Goal: Task Accomplishment & Management: Manage account settings

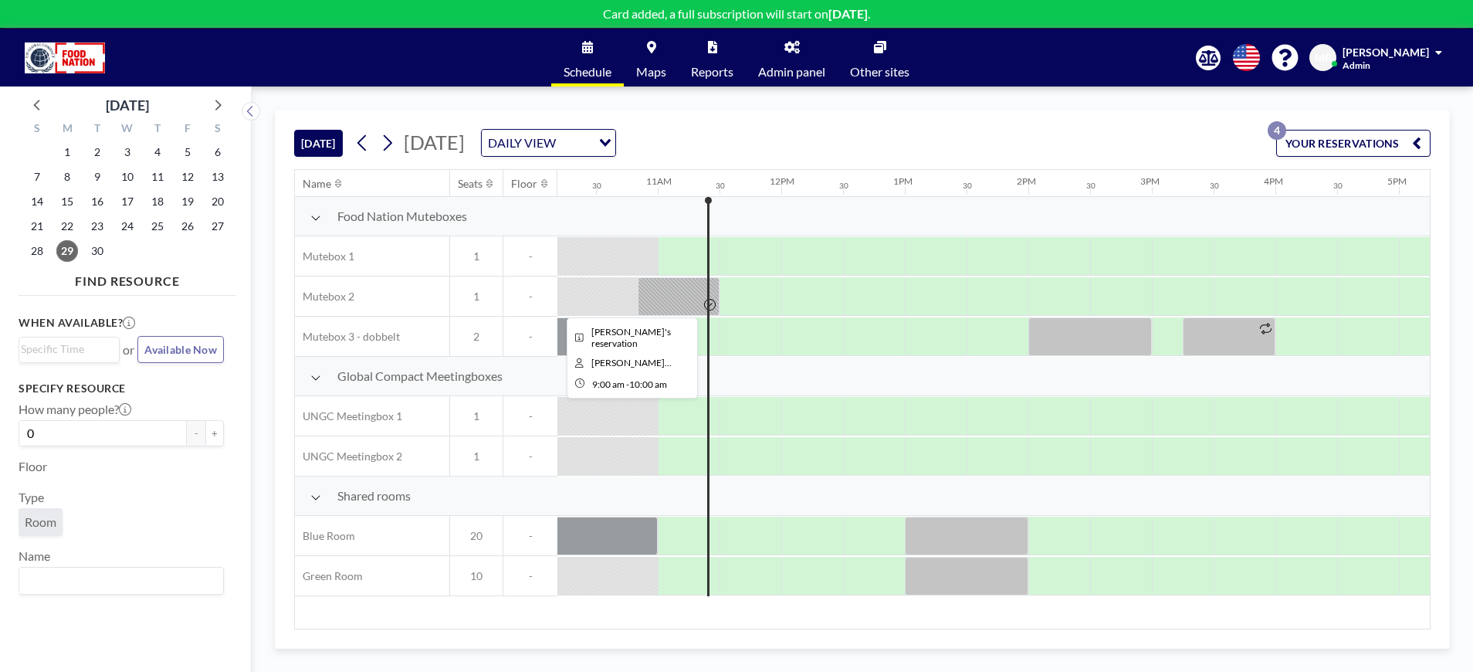
scroll to position [0, 1297]
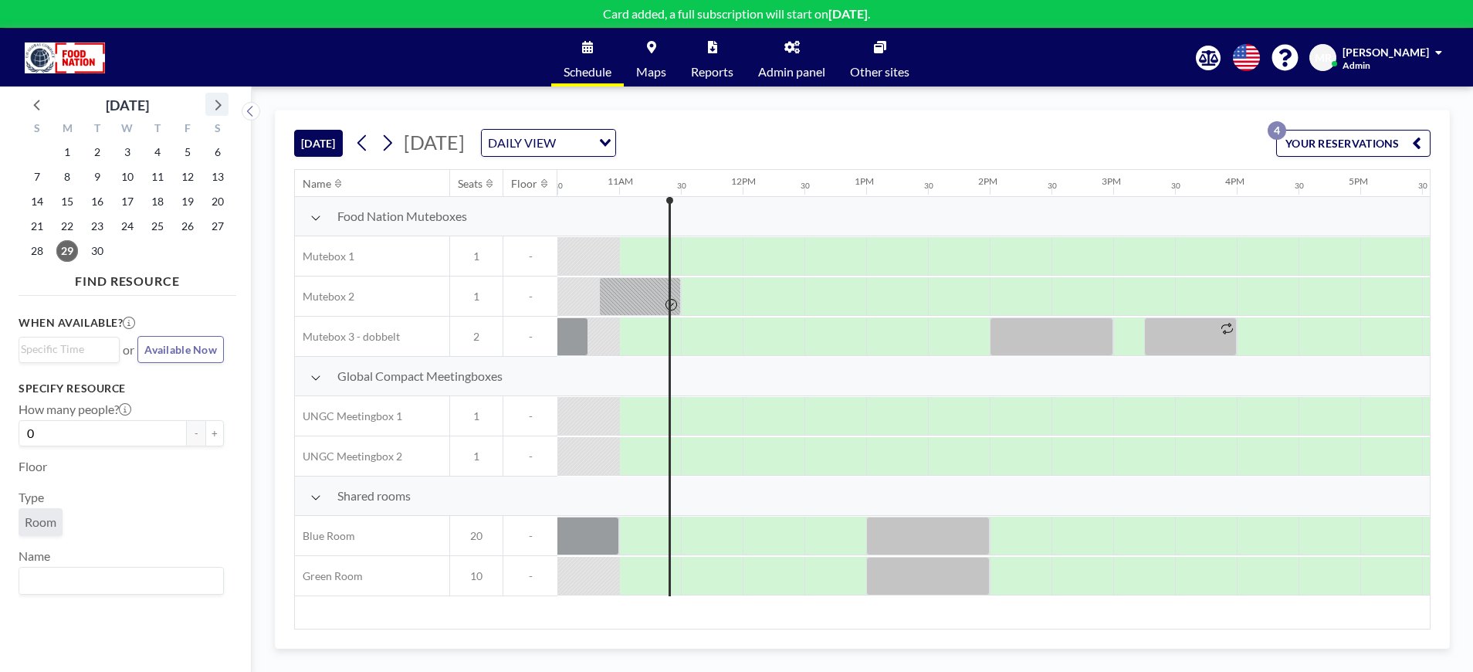
click at [214, 103] on icon at bounding box center [217, 104] width 20 height 20
click at [158, 150] on span "2" at bounding box center [158, 152] width 22 height 22
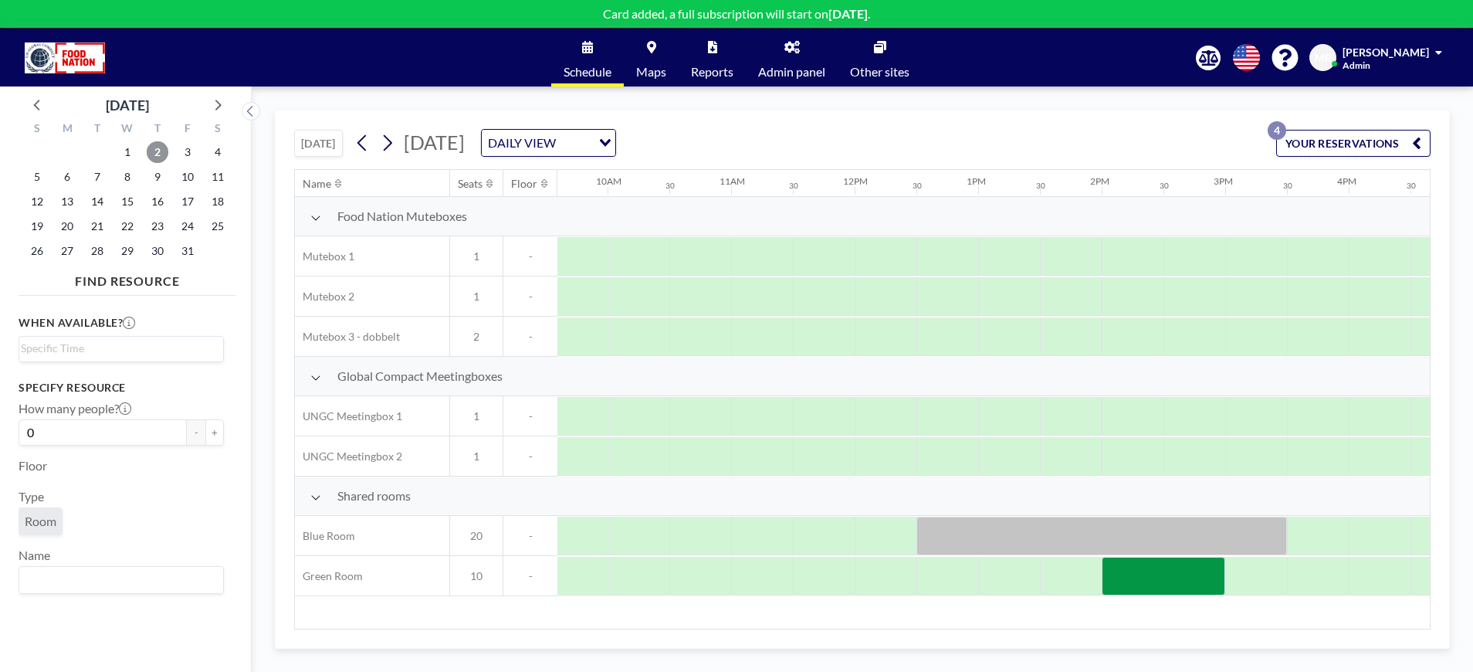
scroll to position [0, 1215]
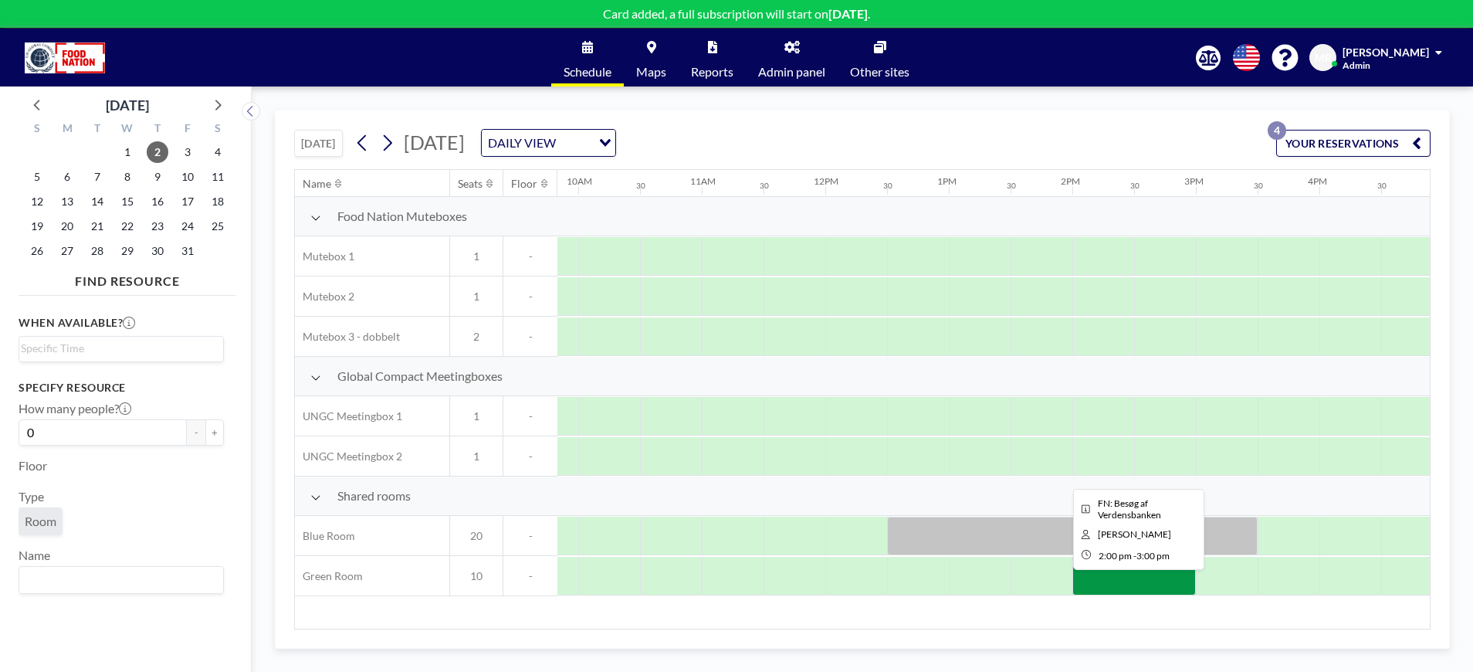
click at [1100, 581] on div at bounding box center [1135, 576] width 124 height 39
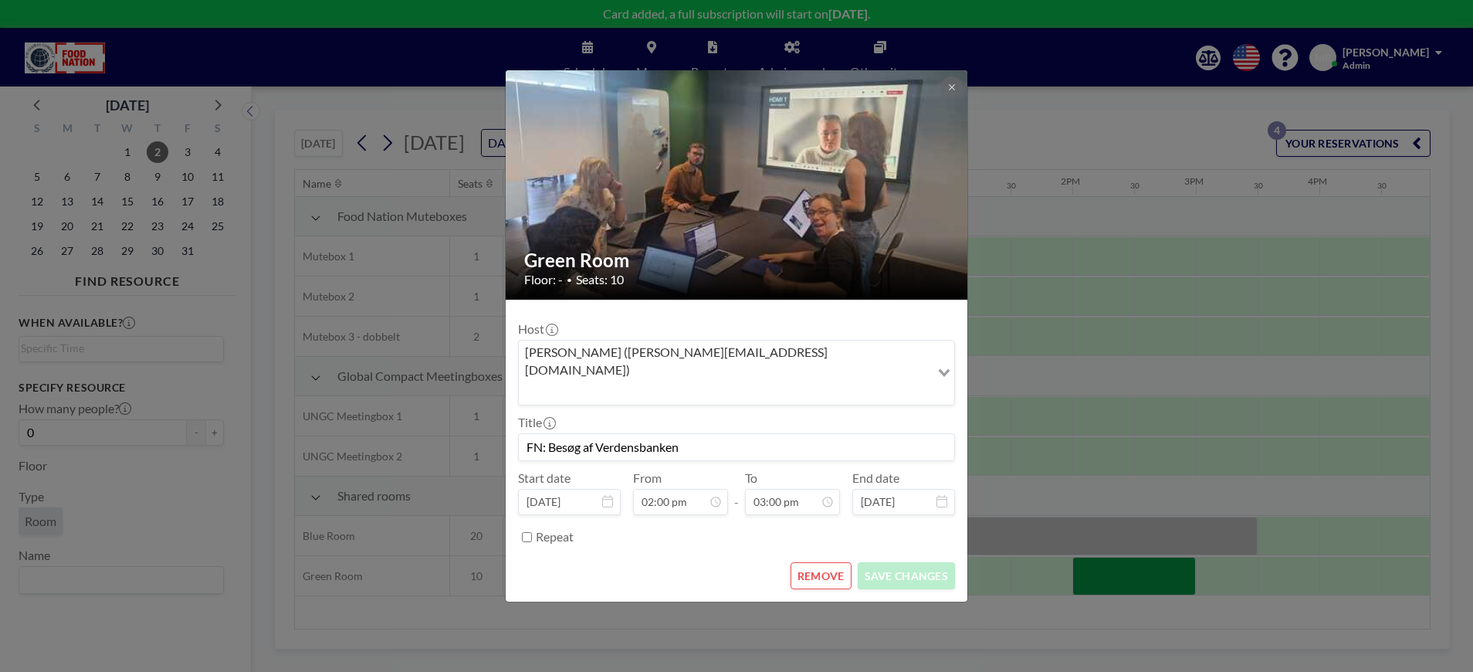
click at [823, 562] on button "REMOVE" at bounding box center [821, 575] width 61 height 27
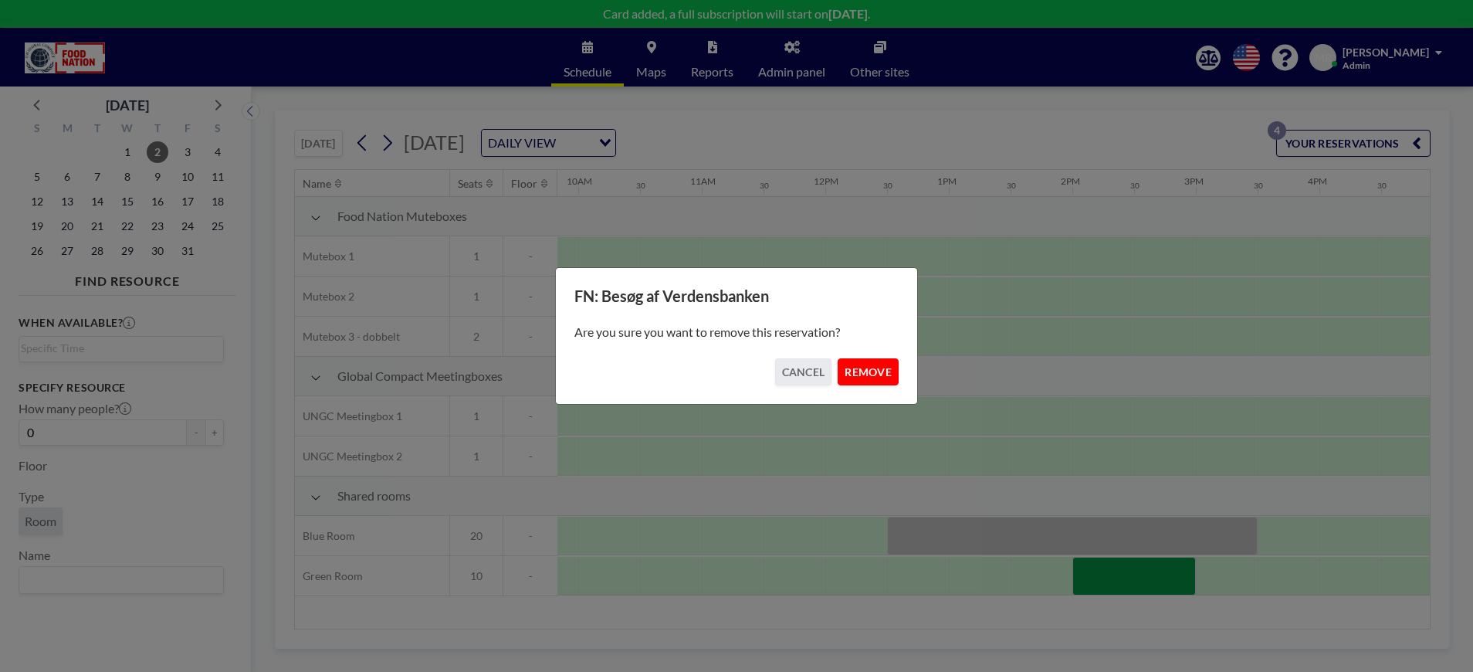
click at [867, 370] on button "REMOVE" at bounding box center [868, 371] width 61 height 27
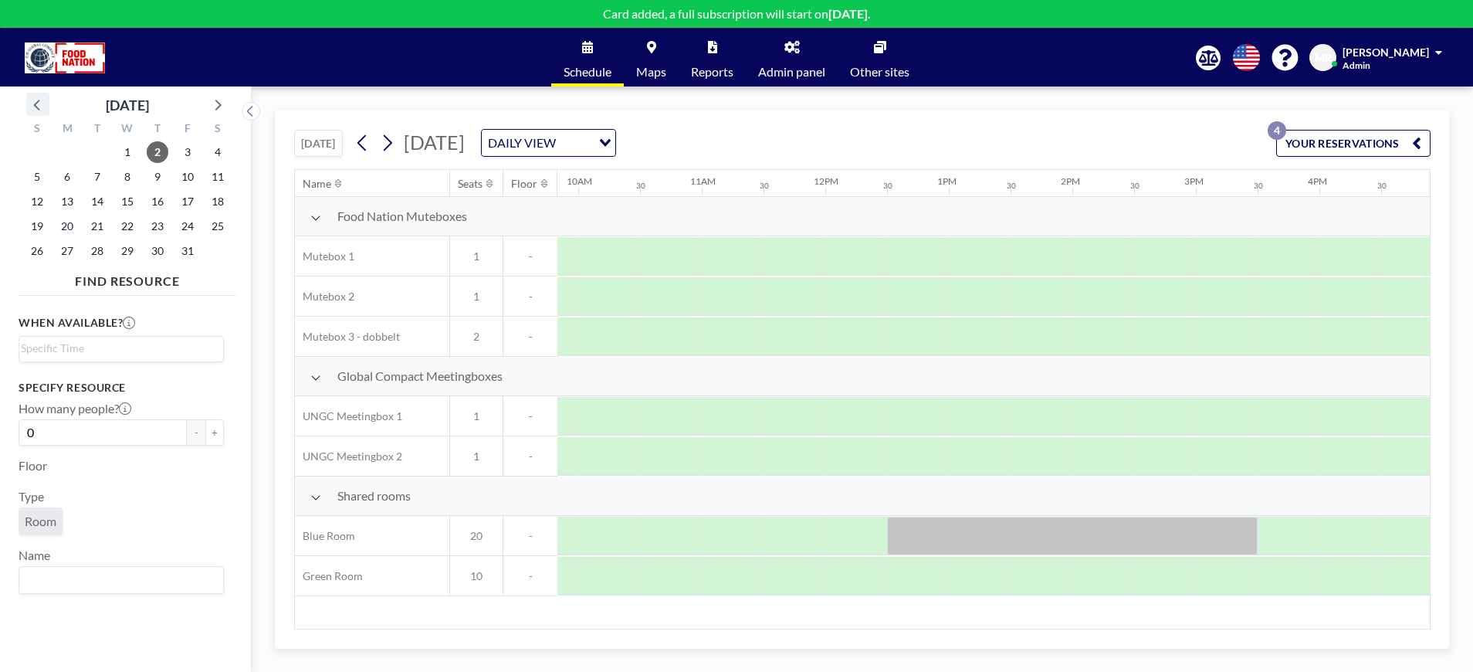
click at [35, 99] on icon at bounding box center [38, 104] width 20 height 20
click at [97, 249] on span "30" at bounding box center [97, 251] width 22 height 22
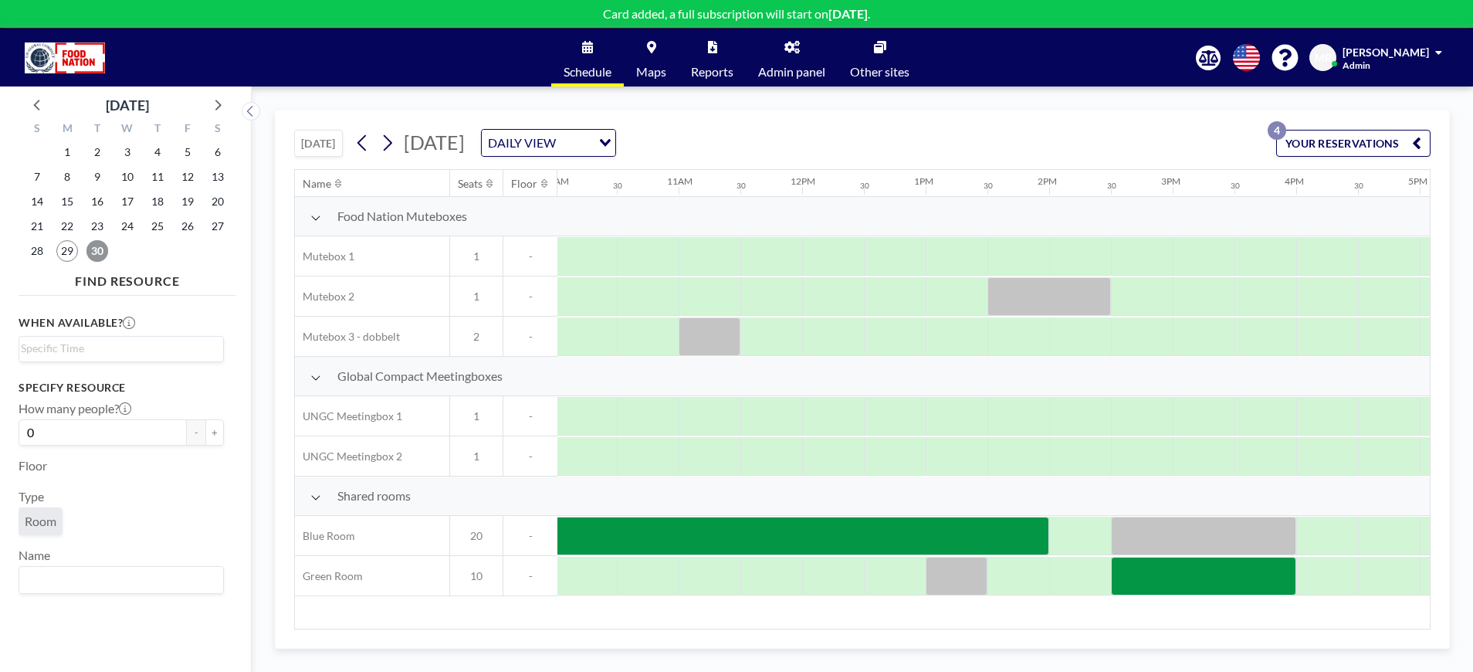
scroll to position [0, 1337]
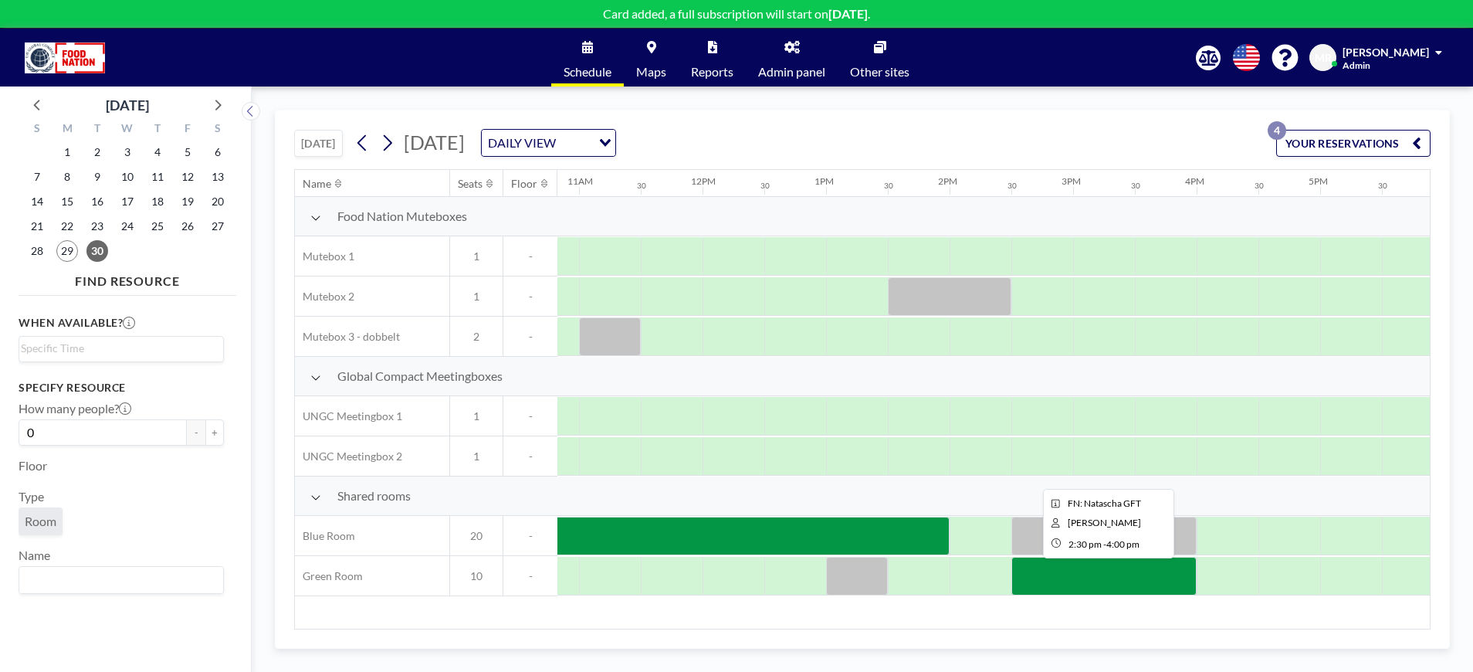
click at [1061, 577] on div at bounding box center [1104, 576] width 185 height 39
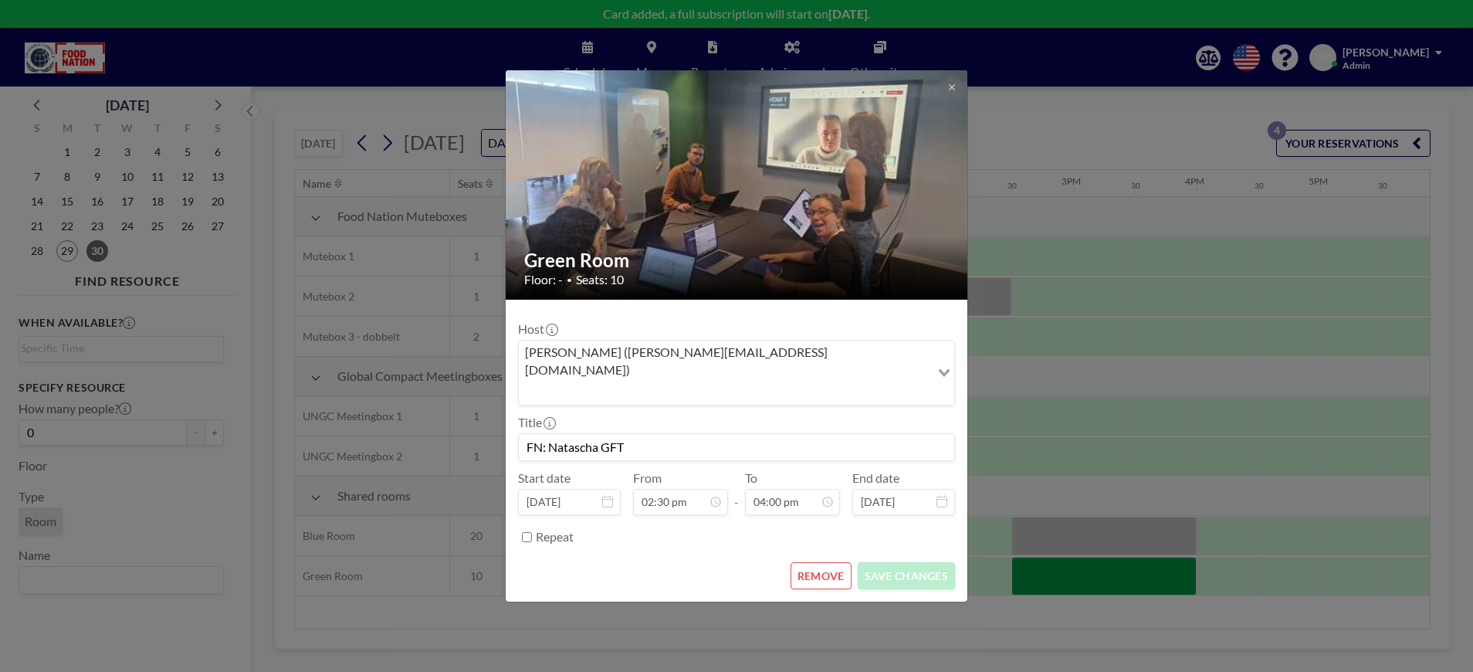
click at [831, 562] on button "REMOVE" at bounding box center [821, 575] width 61 height 27
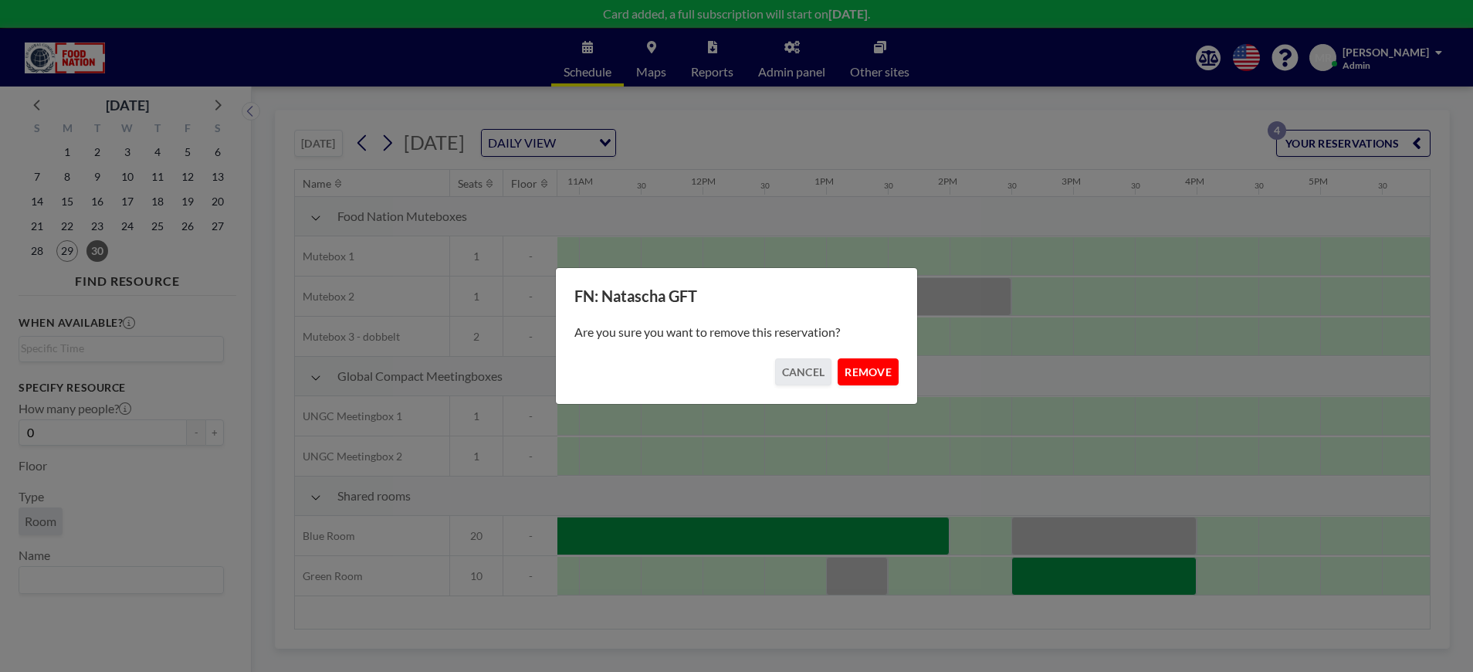
click at [867, 369] on button "REMOVE" at bounding box center [868, 371] width 61 height 27
